Goal: Entertainment & Leisure: Consume media (video, audio)

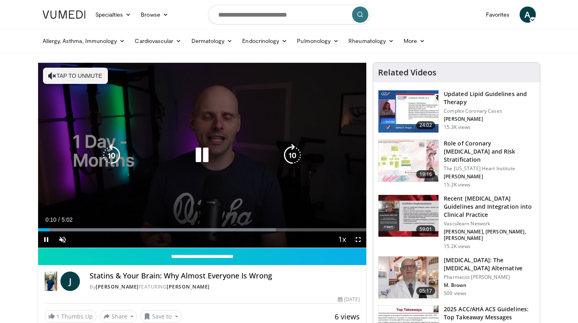
click at [222, 118] on div "10 seconds Tap to unmute" at bounding box center [202, 155] width 329 height 185
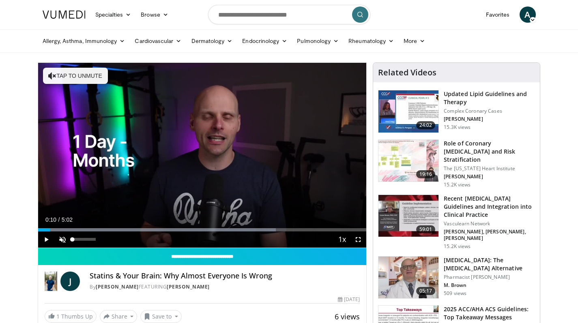
click at [63, 118] on span "Video Player" at bounding box center [62, 240] width 16 height 16
click at [73, 118] on div "2%" at bounding box center [84, 239] width 23 height 3
click at [48, 118] on span "Video Player" at bounding box center [46, 240] width 16 height 16
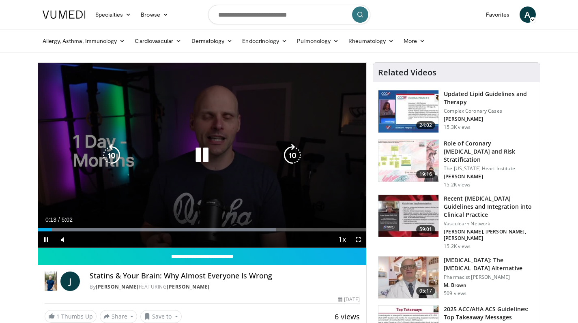
click at [232, 118] on div "10 seconds Tap to unmute" at bounding box center [202, 155] width 329 height 185
click at [222, 118] on div "10 seconds Tap to unmute" at bounding box center [202, 155] width 329 height 185
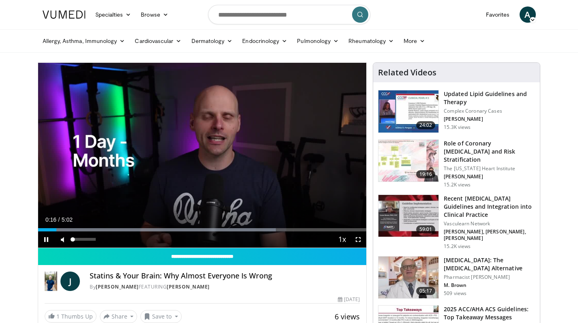
click at [62, 118] on span "Video Player" at bounding box center [62, 240] width 16 height 16
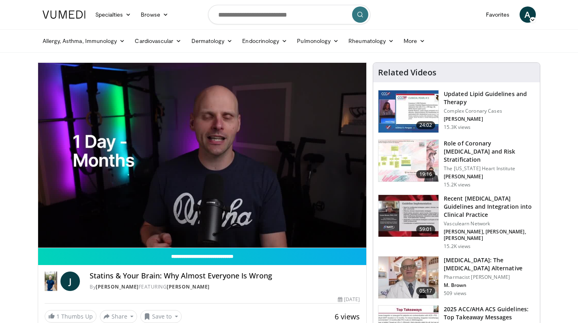
click at [62, 118] on video-js "**********" at bounding box center [202, 155] width 329 height 185
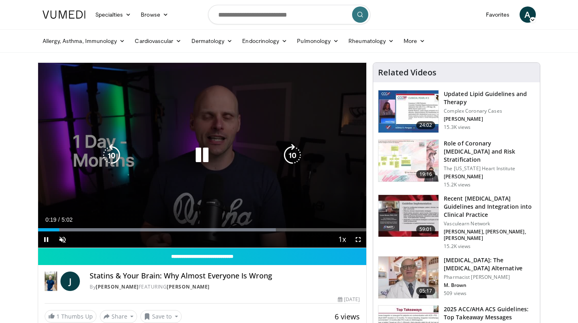
click at [281, 77] on div "10 seconds Tap to unmute" at bounding box center [202, 155] width 329 height 185
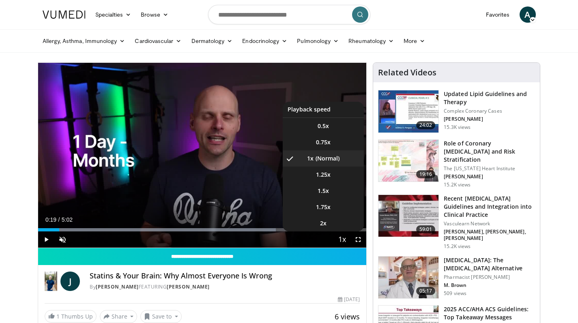
click at [281, 118] on span "Video Player" at bounding box center [341, 240] width 11 height 16
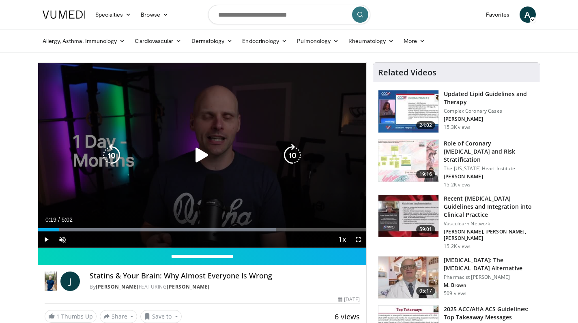
click at [271, 118] on div "10 seconds Tap to unmute" at bounding box center [202, 155] width 329 height 185
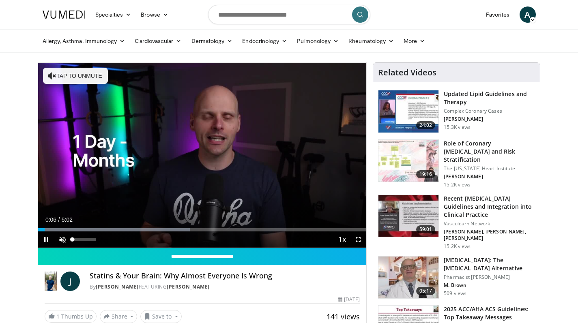
click at [62, 118] on span "Video Player" at bounding box center [62, 240] width 16 height 16
drag, startPoint x: 95, startPoint y: 239, endPoint x: 64, endPoint y: 239, distance: 31.6
click at [64, 118] on video-js "**********" at bounding box center [202, 155] width 329 height 185
